Goal: Use online tool/utility: Utilize a website feature to perform a specific function

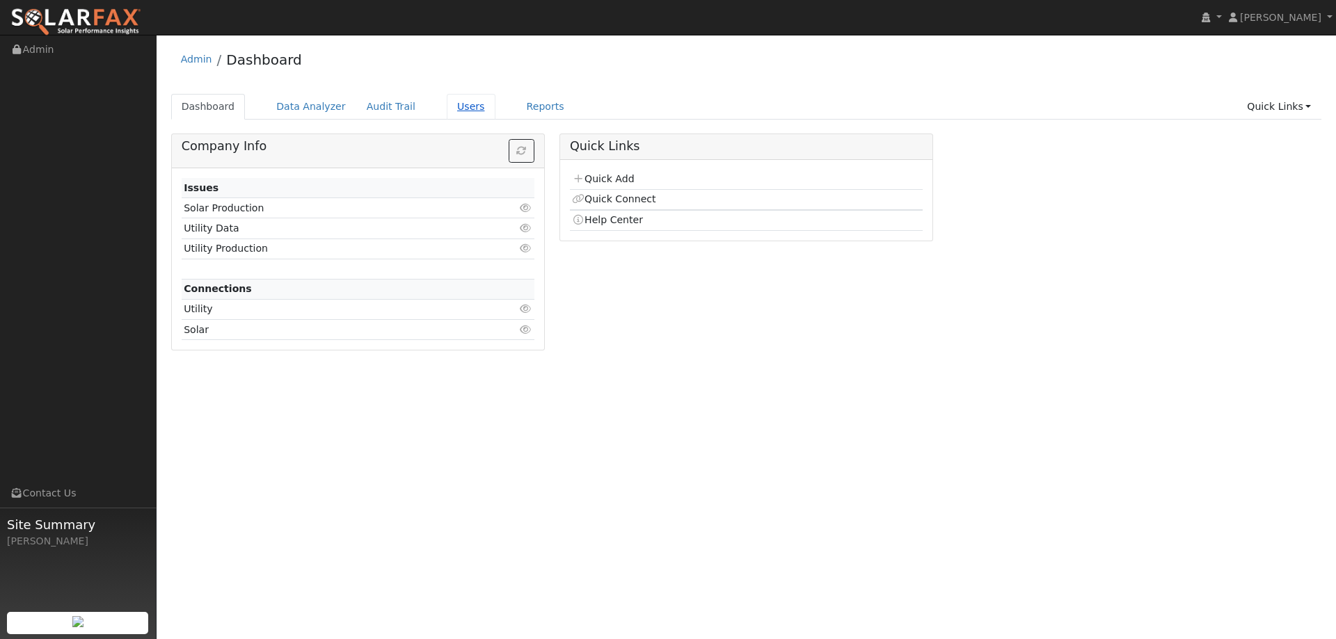
click at [452, 114] on link "Users" at bounding box center [471, 107] width 49 height 26
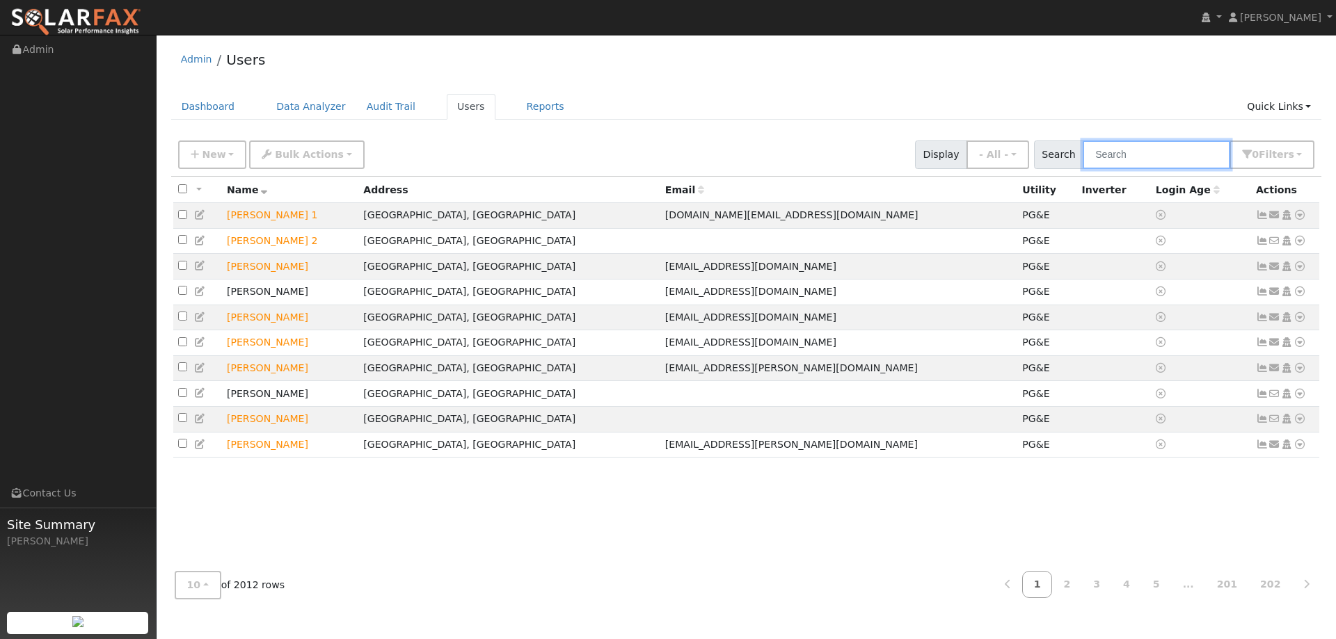
click at [1164, 160] on input "text" at bounding box center [1155, 155] width 147 height 29
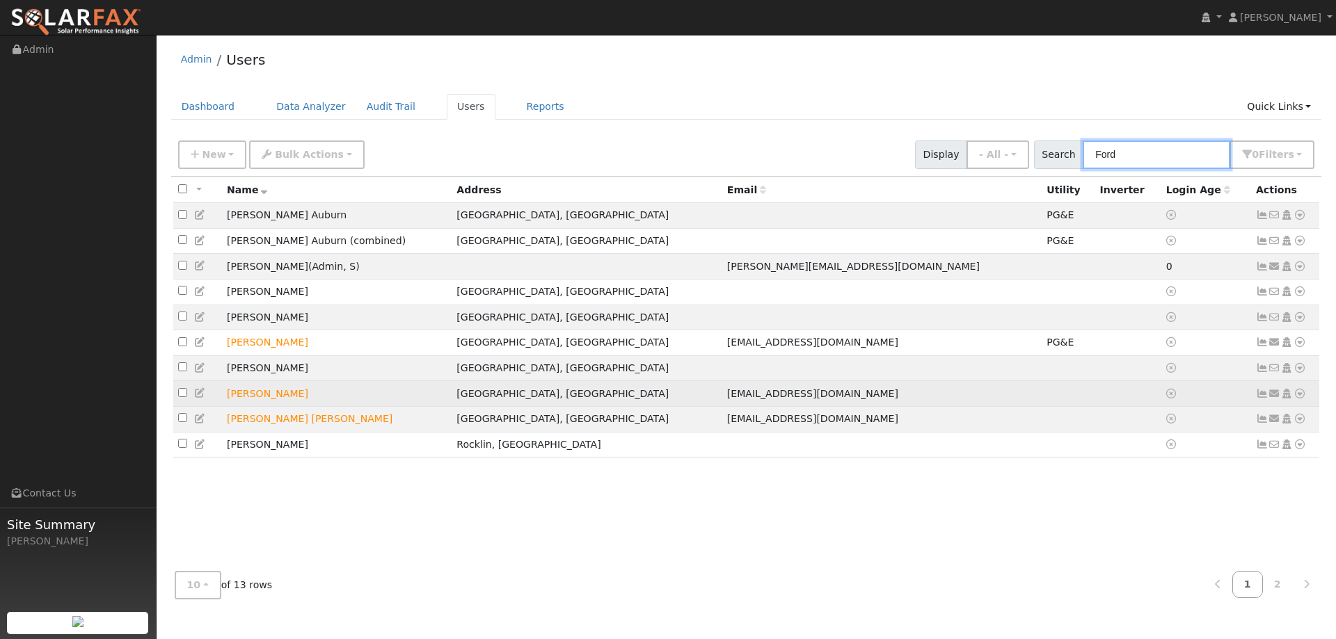
type input "Ford"
click at [1303, 398] on icon at bounding box center [1299, 394] width 13 height 10
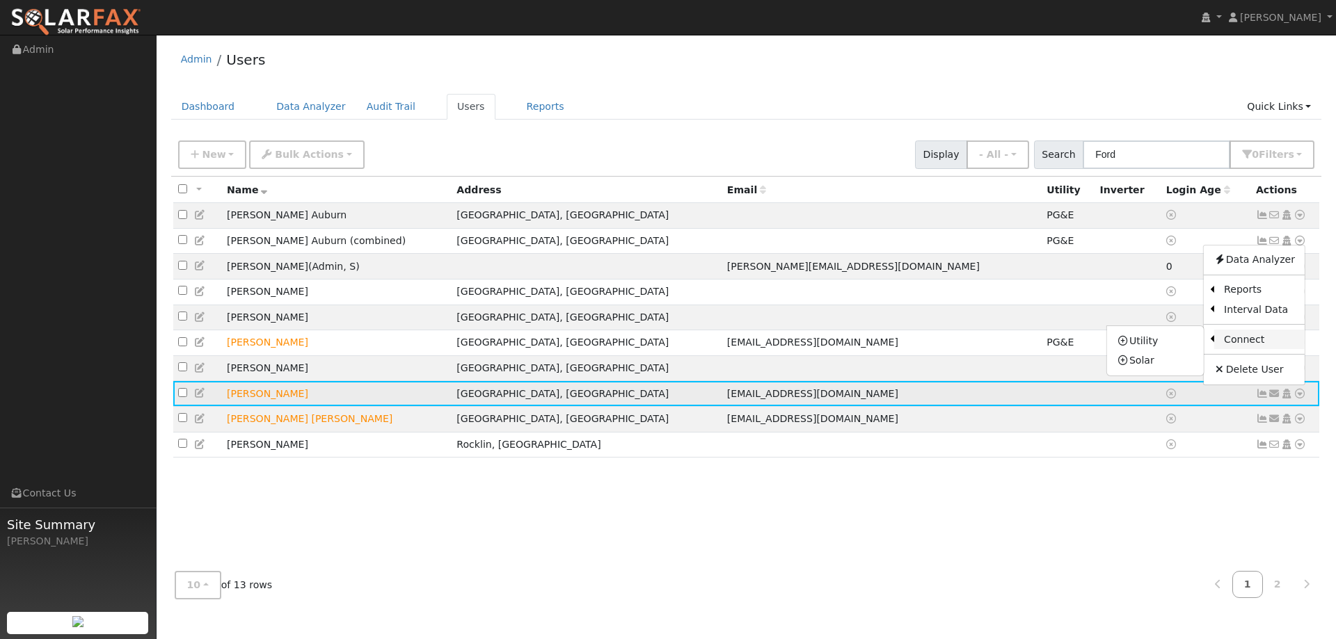
click at [1241, 342] on link "Connect" at bounding box center [1259, 339] width 90 height 19
click at [1299, 399] on icon at bounding box center [1299, 394] width 13 height 10
click at [1179, 348] on link "Utility" at bounding box center [1155, 340] width 97 height 19
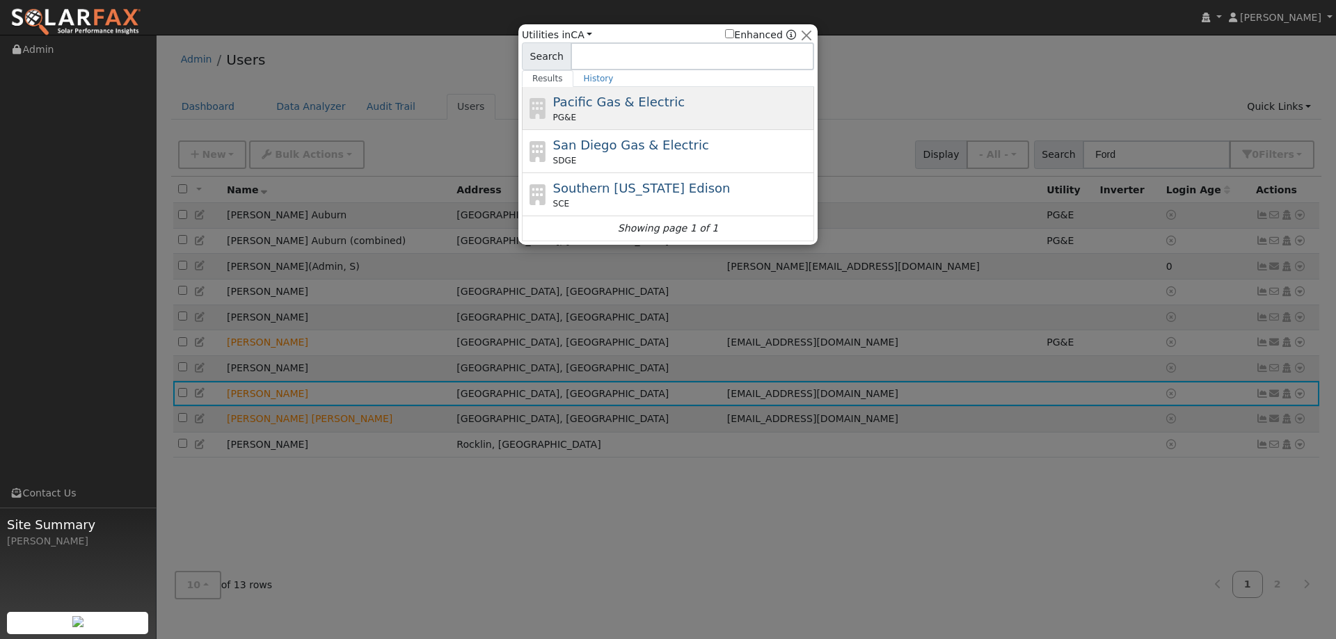
click at [730, 115] on div "PG&E" at bounding box center [682, 117] width 258 height 13
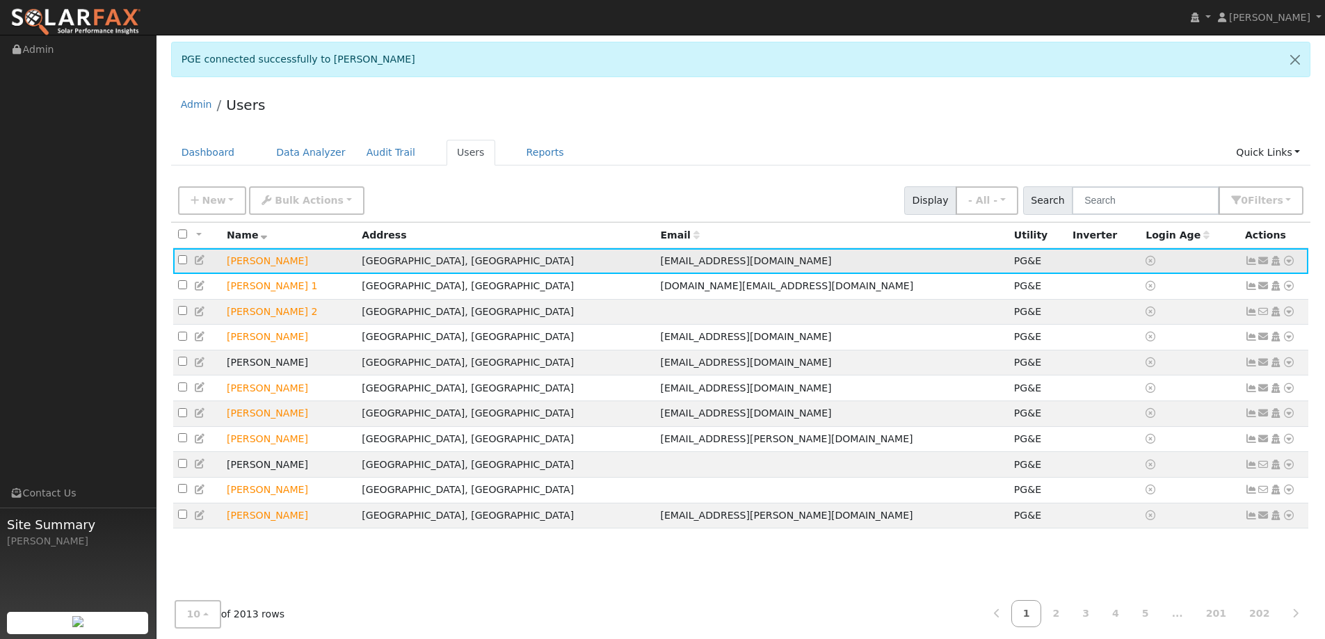
click at [1290, 265] on icon at bounding box center [1289, 261] width 13 height 10
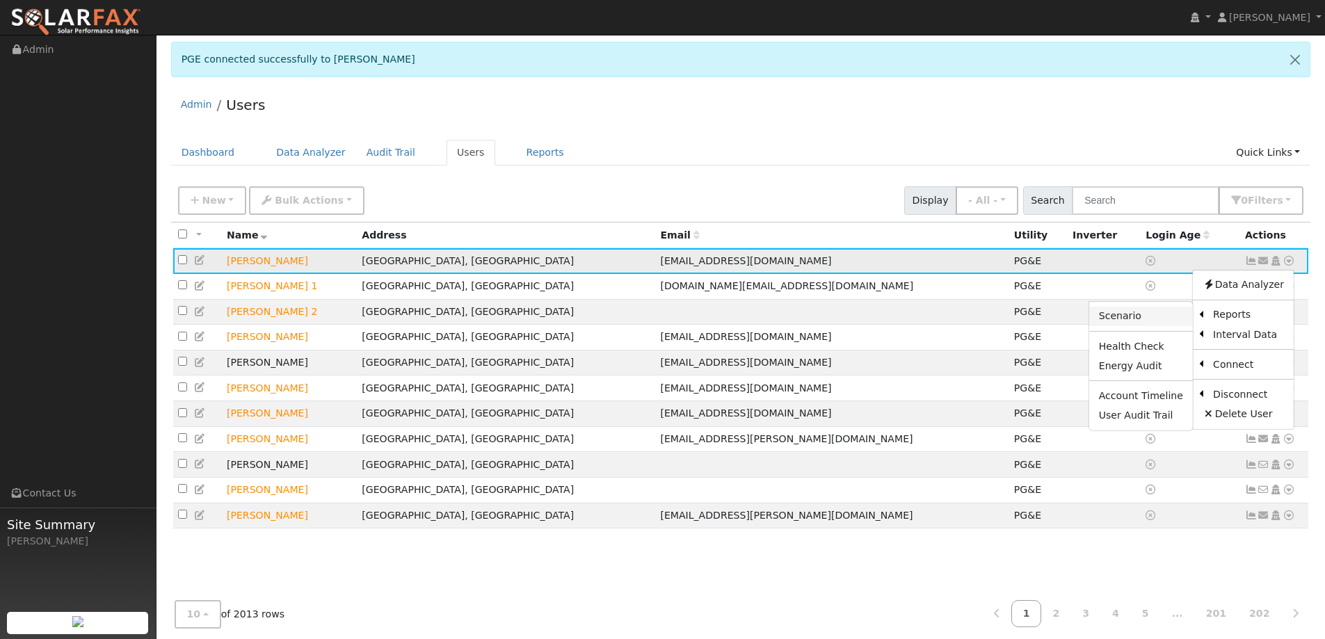
click at [1160, 316] on link "Scenario" at bounding box center [1141, 316] width 104 height 19
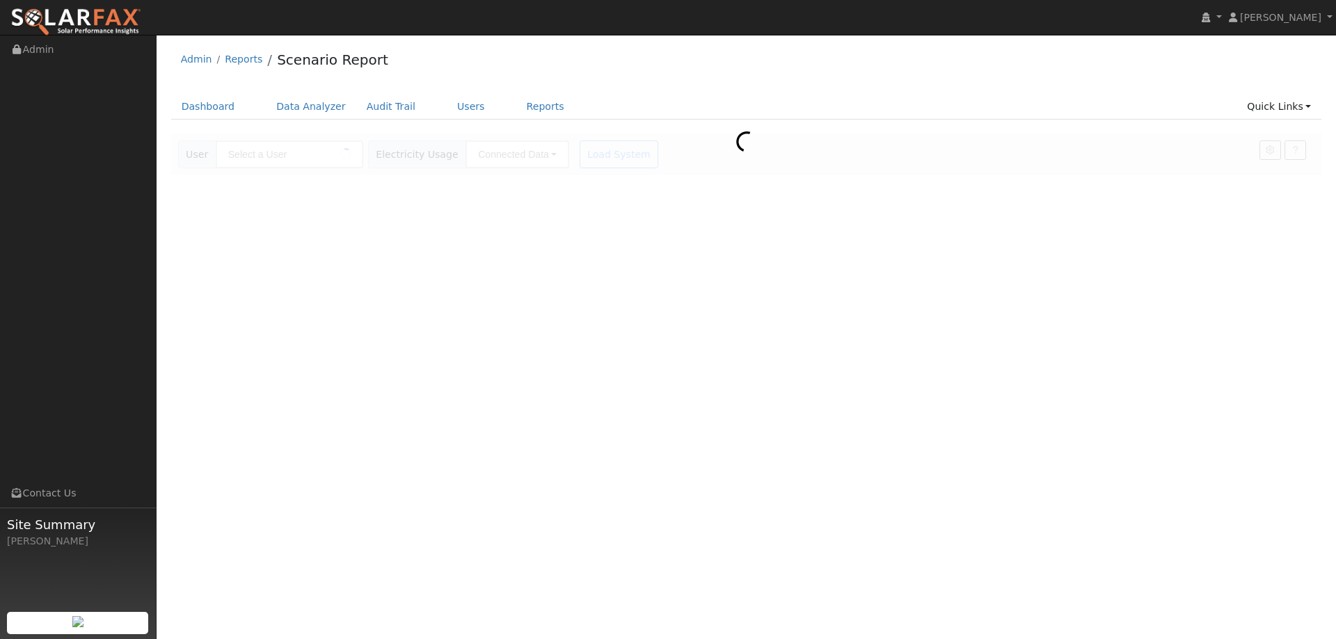
type input "[PERSON_NAME]"
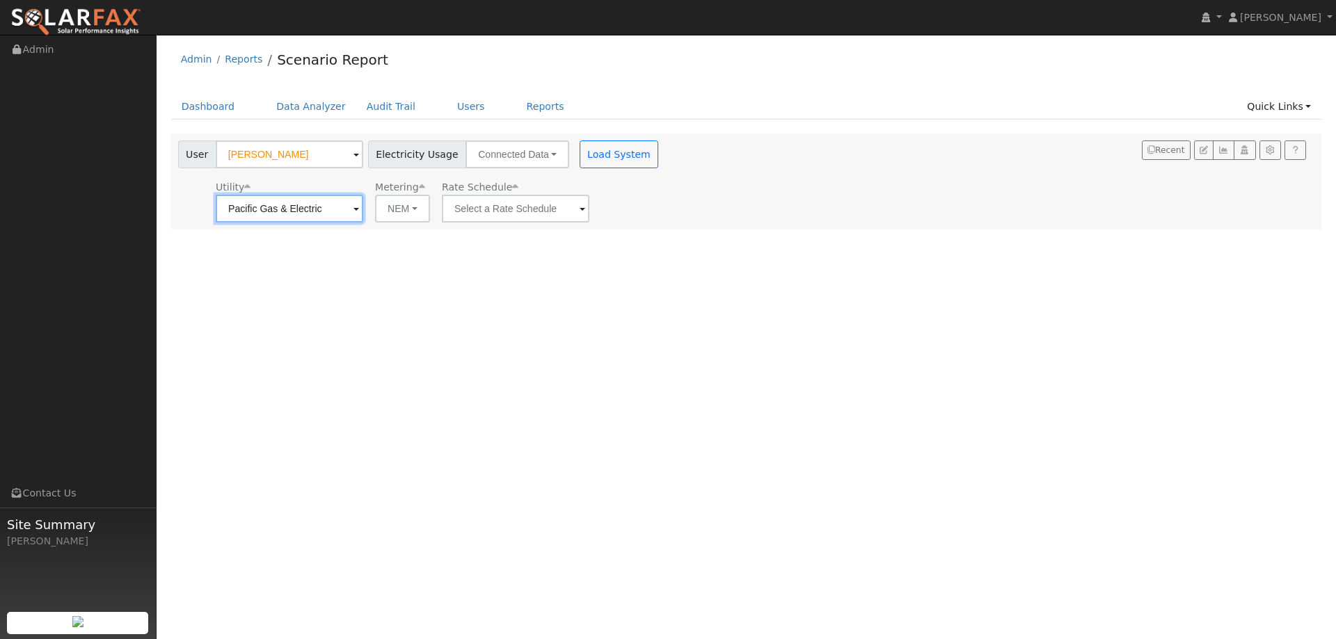
click at [285, 203] on input "Pacific Gas & Electric" at bounding box center [289, 209] width 147 height 28
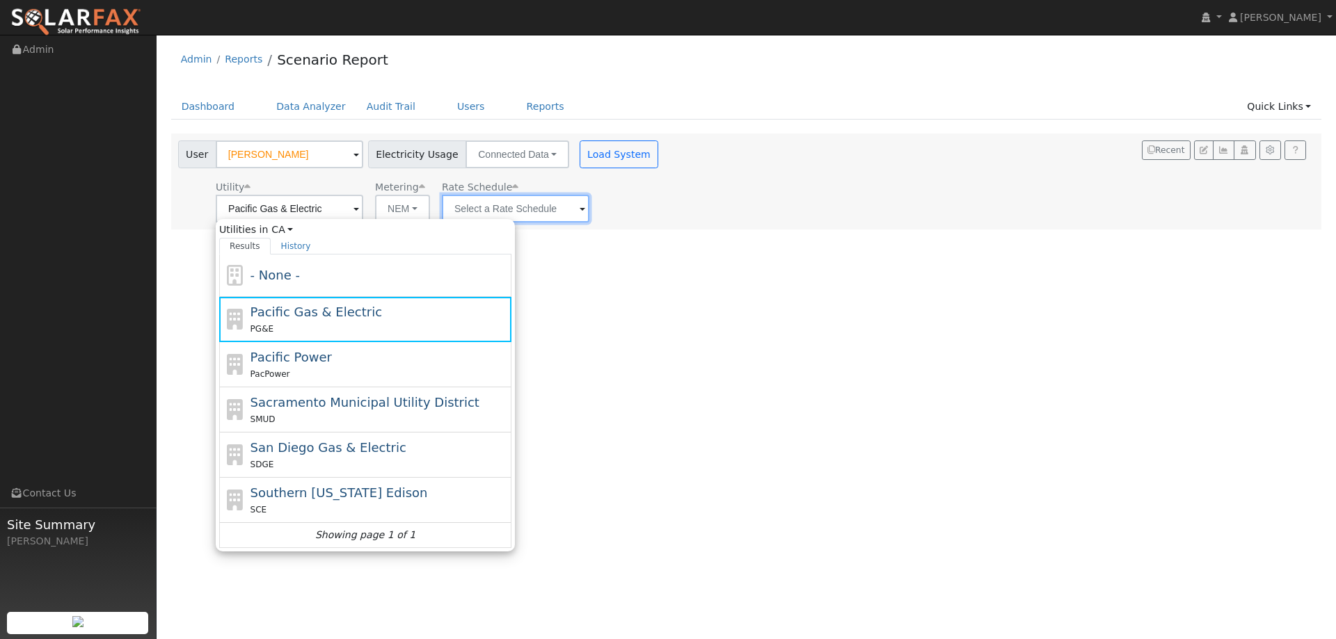
click at [516, 211] on input "text" at bounding box center [515, 209] width 147 height 28
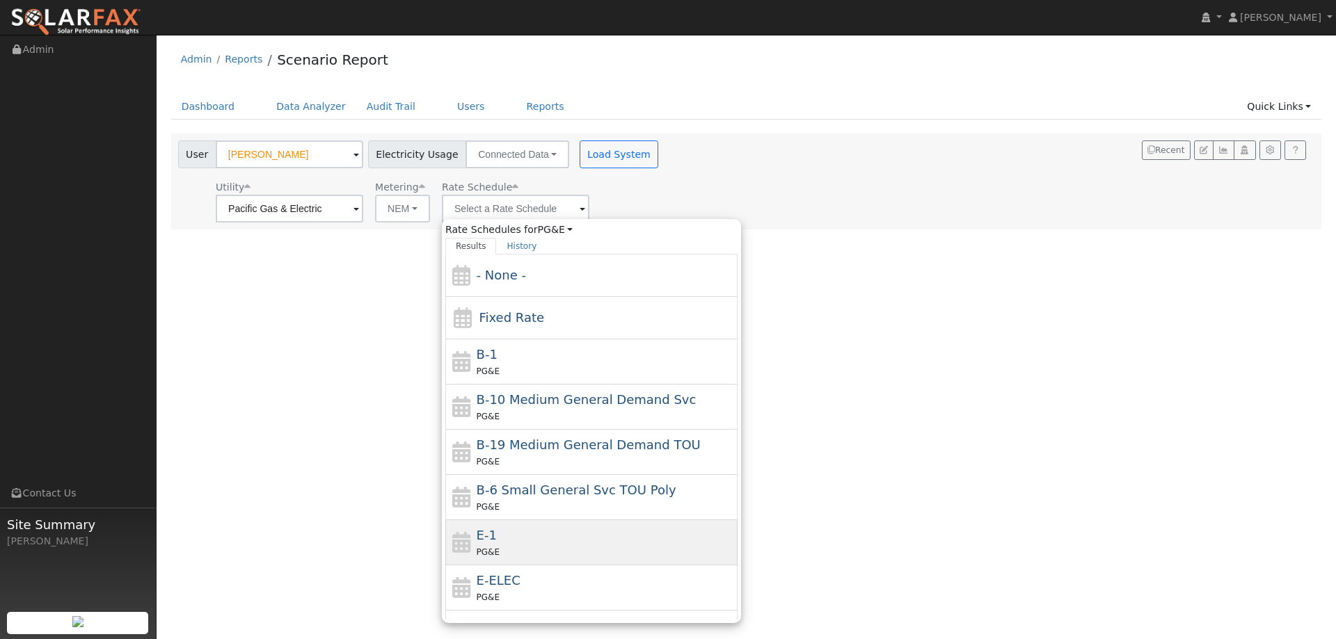
click at [507, 536] on div "E-1 PG&E" at bounding box center [606, 542] width 258 height 33
type input "E-1"
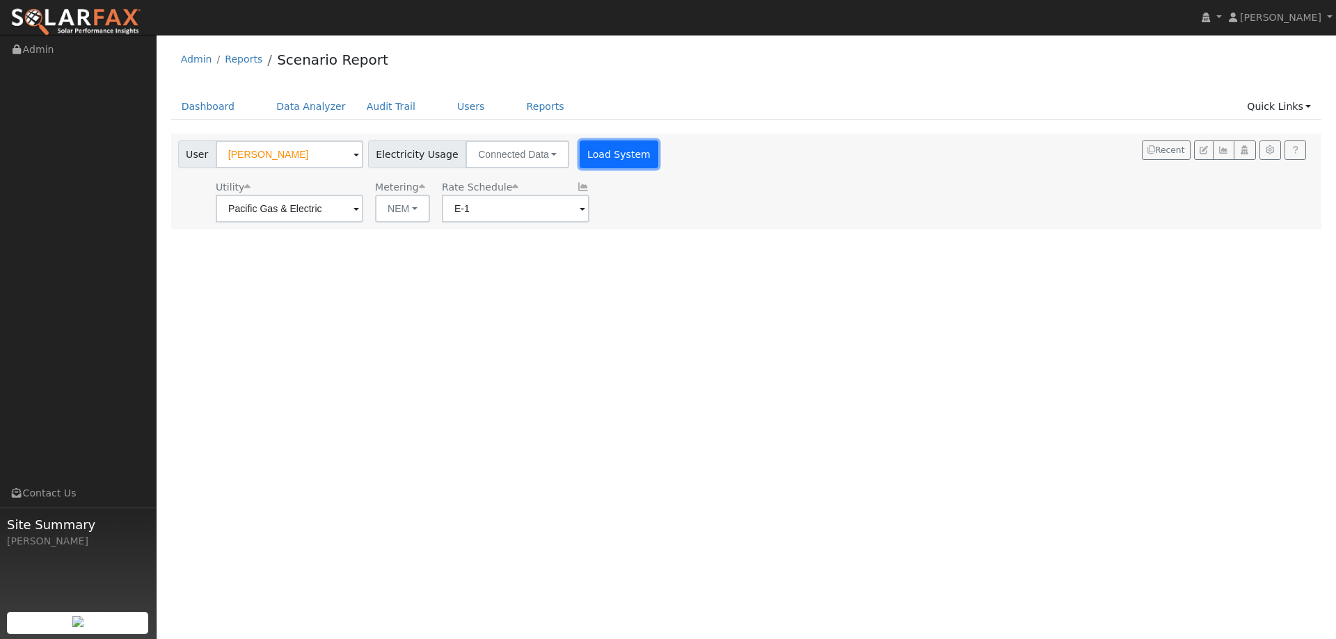
click at [609, 153] on button "Load System" at bounding box center [619, 155] width 79 height 28
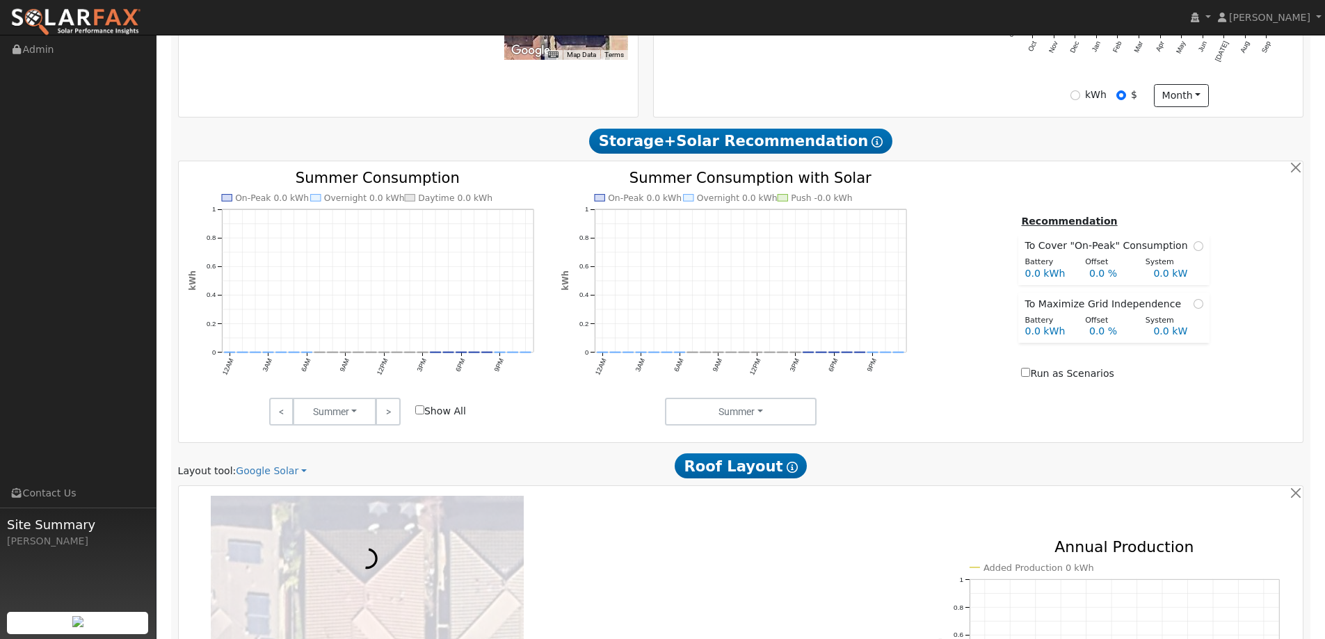
scroll to position [696, 0]
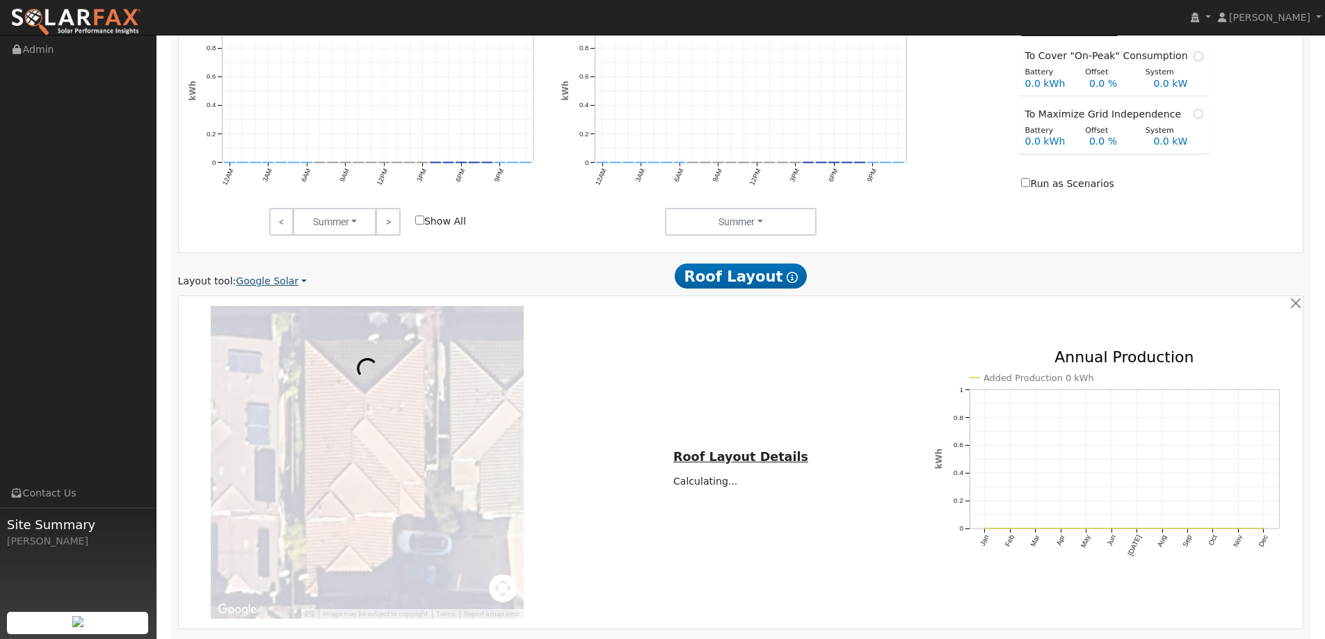
click at [264, 287] on link "Google Solar" at bounding box center [271, 281] width 71 height 15
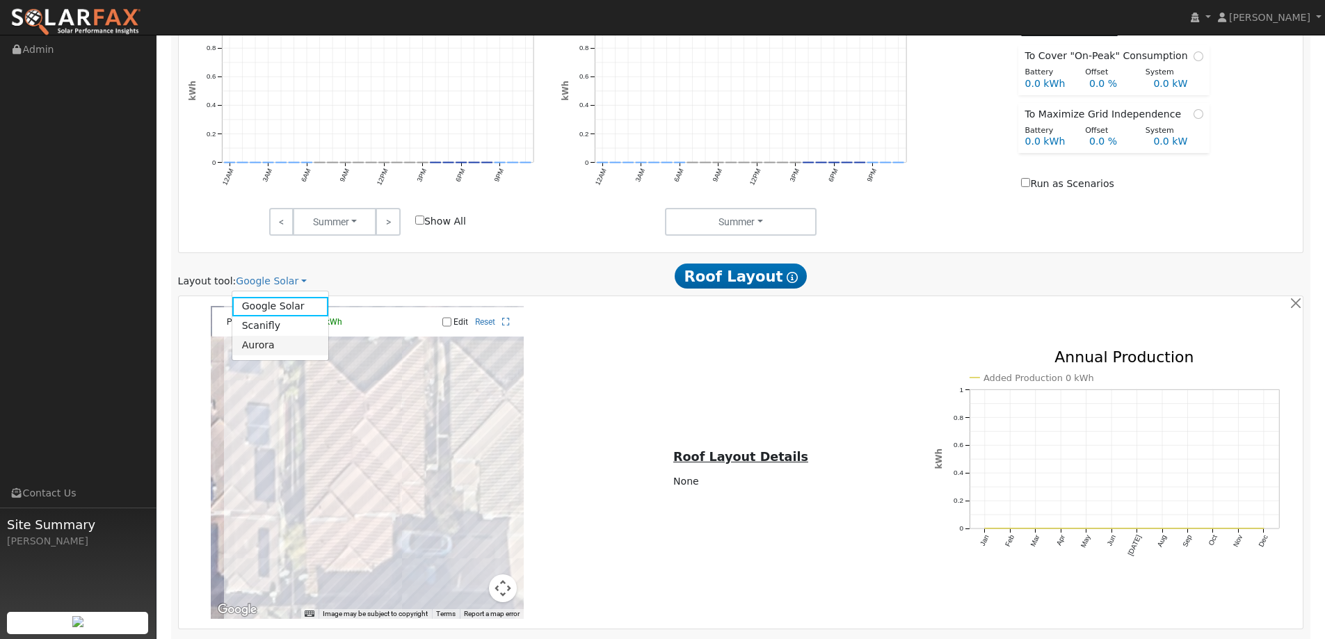
click at [285, 344] on link "Aurora" at bounding box center [280, 345] width 97 height 19
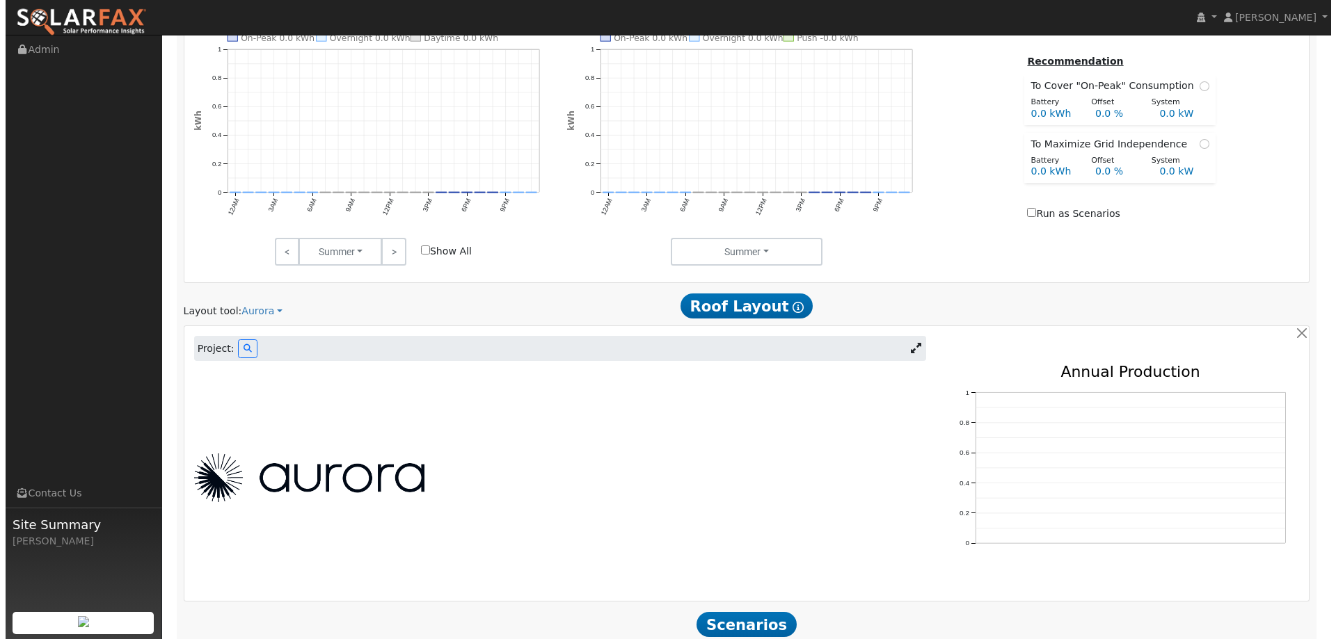
scroll to position [798, 0]
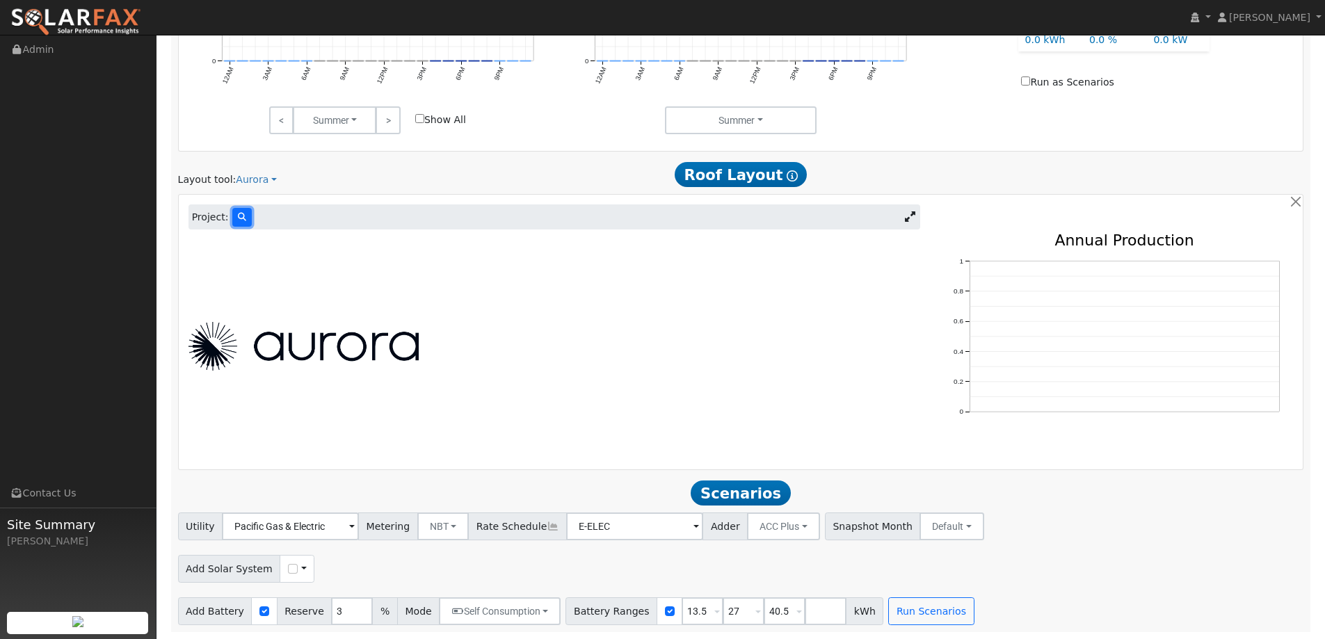
click at [243, 221] on button at bounding box center [241, 217] width 19 height 19
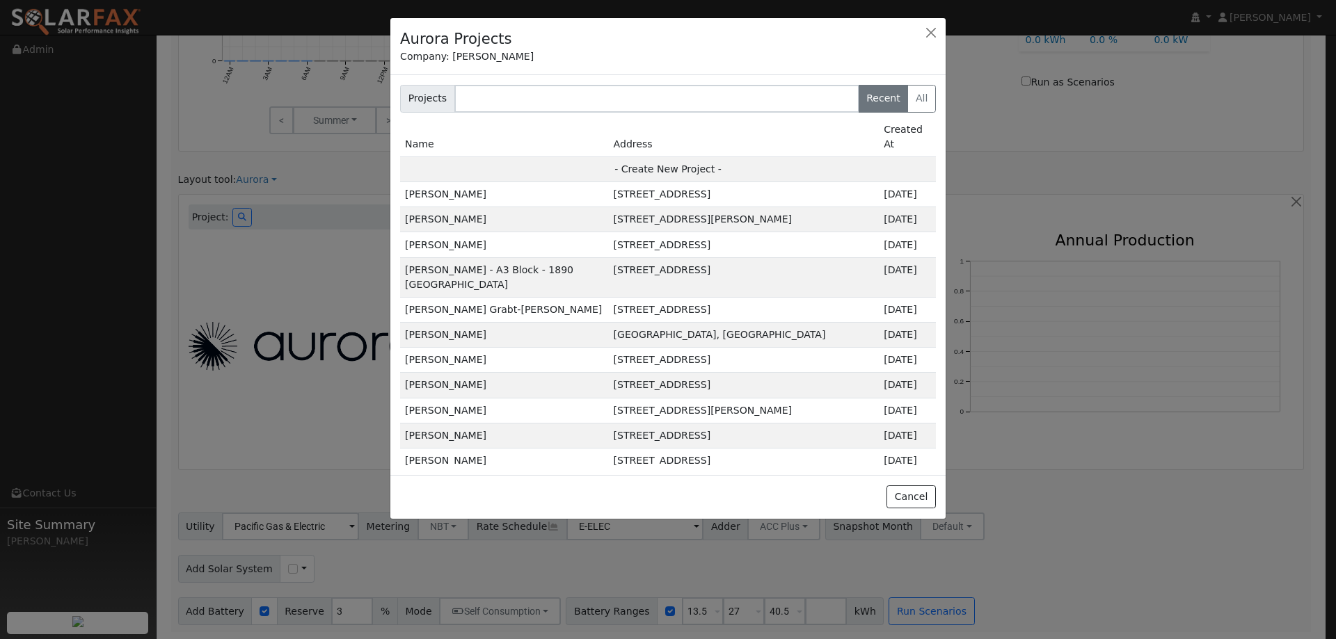
click at [650, 157] on td "- Create New Project -" at bounding box center [668, 169] width 536 height 25
type input "Elise Ford"
type input "3278 Southerland Road"
type input "West Sacramento"
type input "CA"
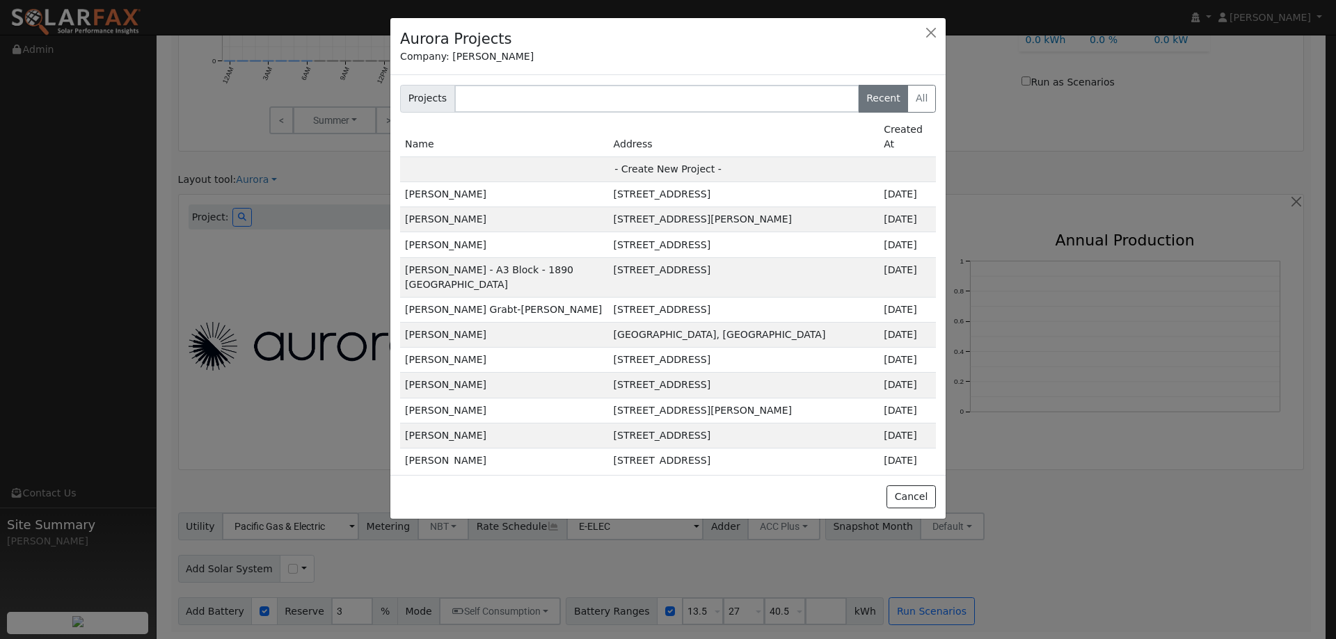
type input "95691"
type input "Design"
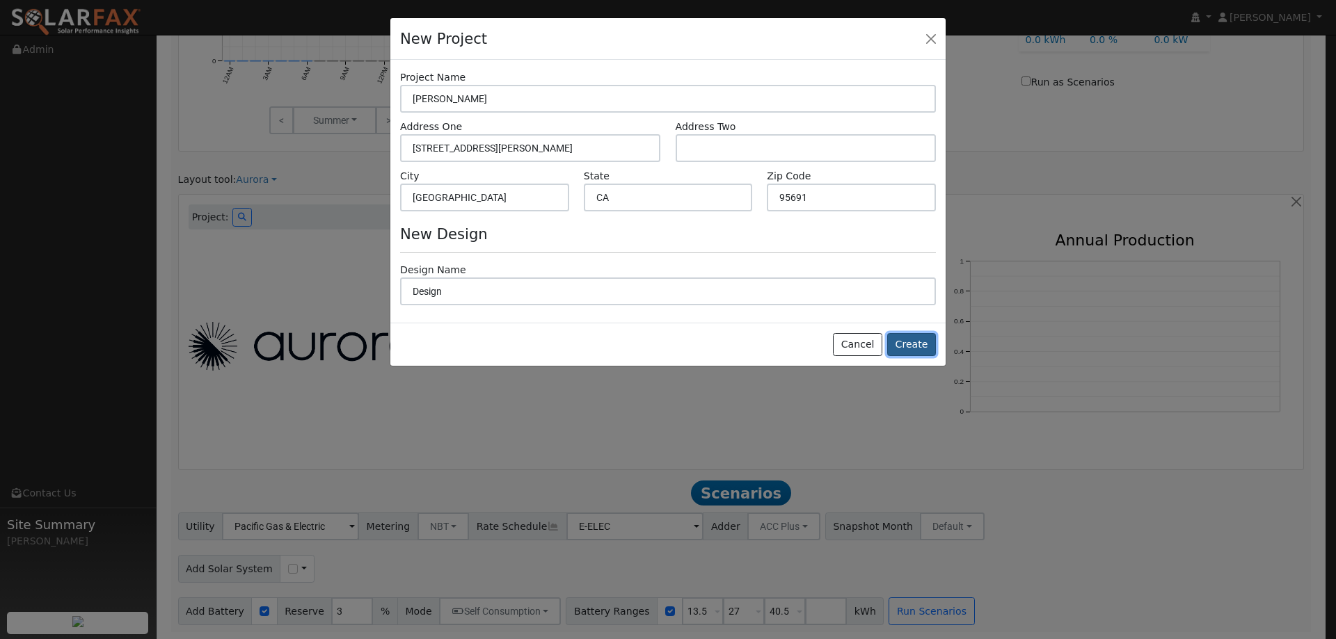
click at [911, 339] on button "Create" at bounding box center [911, 345] width 49 height 24
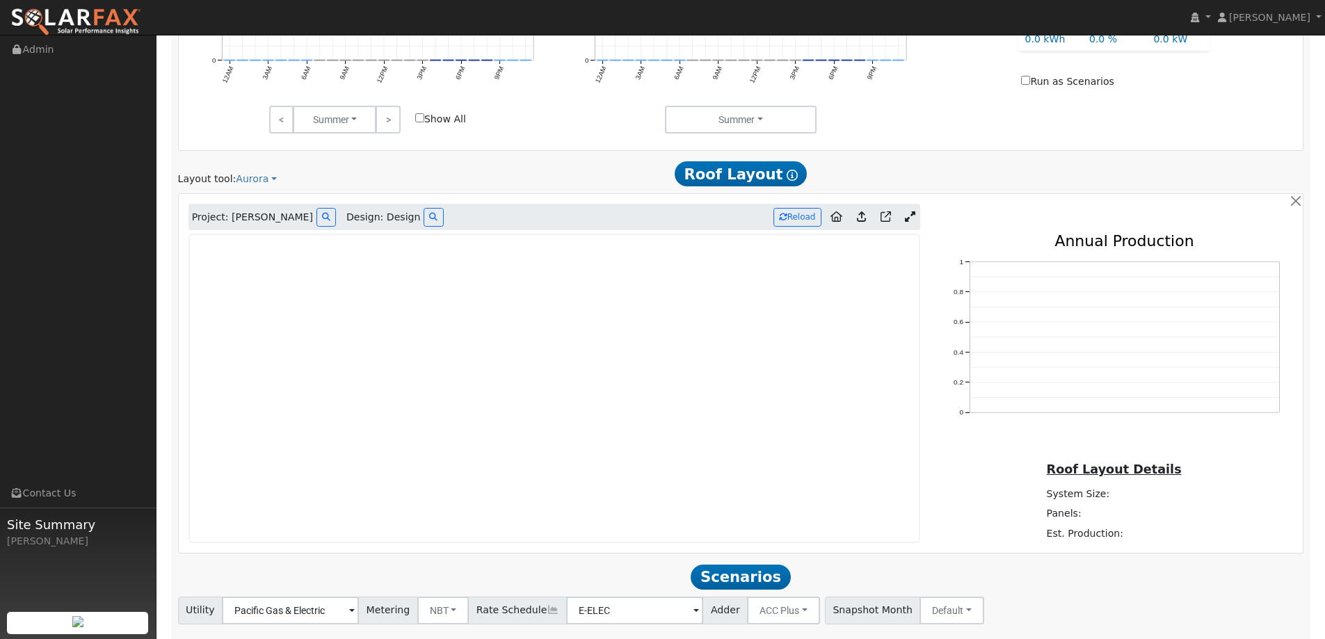
click at [189, 278] on iframe at bounding box center [555, 389] width 732 height 310
click at [115, 11] on img at bounding box center [75, 22] width 131 height 29
